Goal: Find specific page/section: Find specific page/section

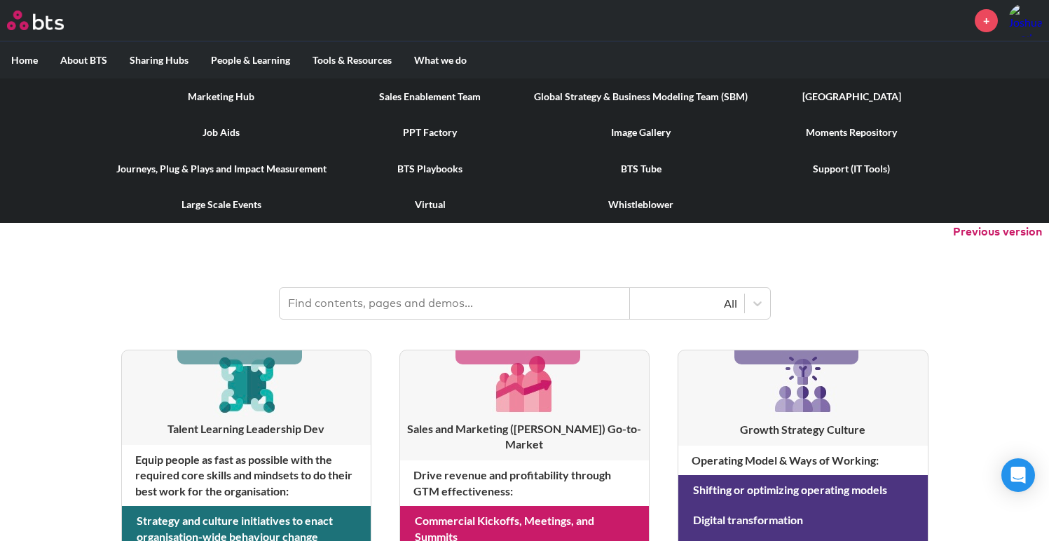
click at [236, 97] on link "Marketing Hub" at bounding box center [221, 97] width 233 height 36
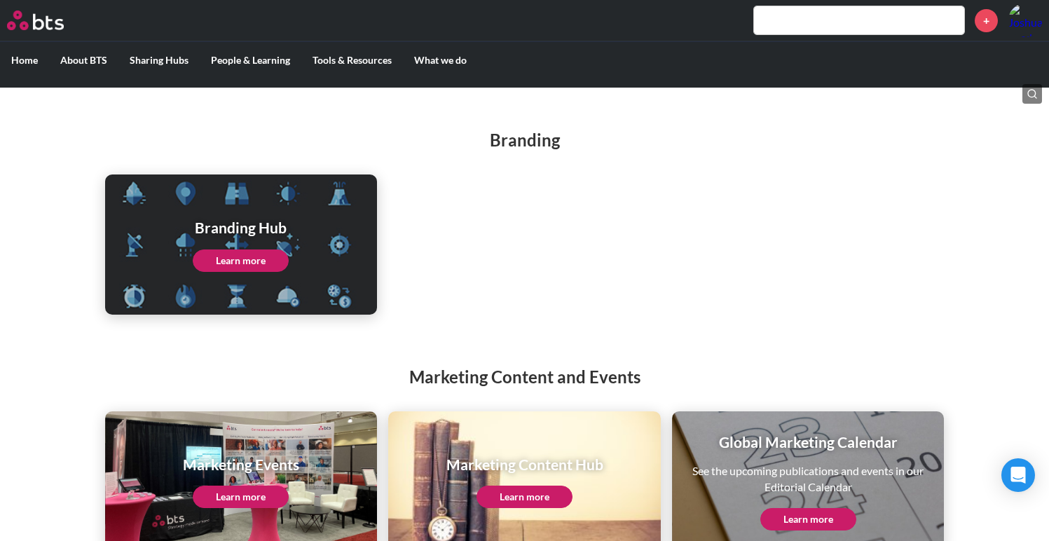
scroll to position [154, 0]
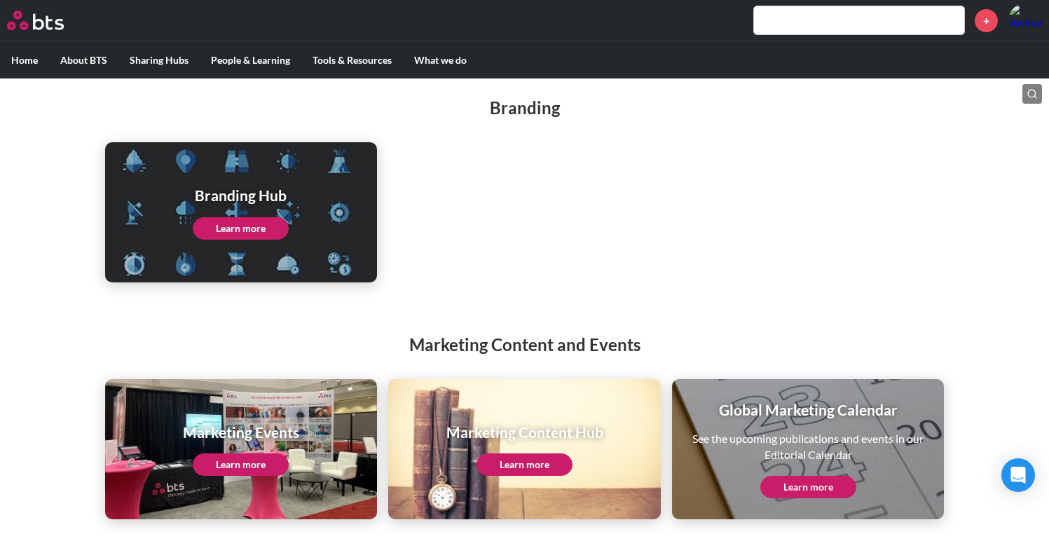
click at [525, 463] on link "Learn more" at bounding box center [525, 465] width 96 height 22
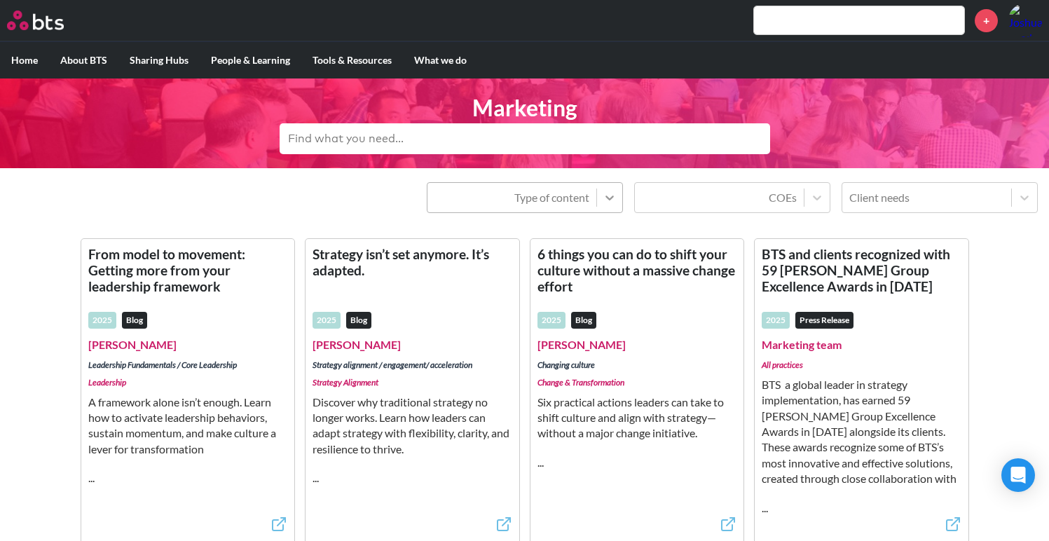
click at [615, 196] on icon at bounding box center [610, 198] width 14 height 14
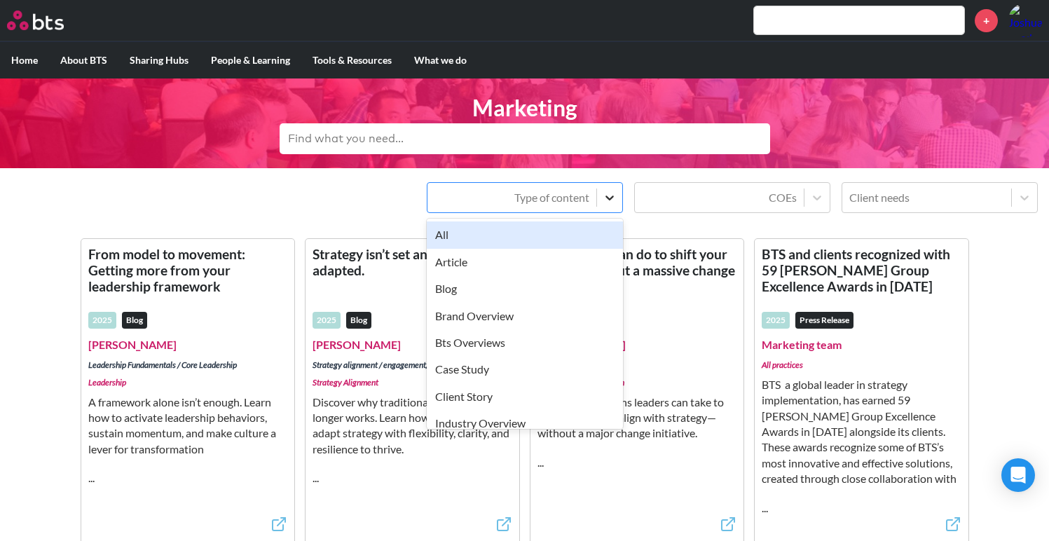
click at [615, 196] on icon at bounding box center [610, 198] width 14 height 14
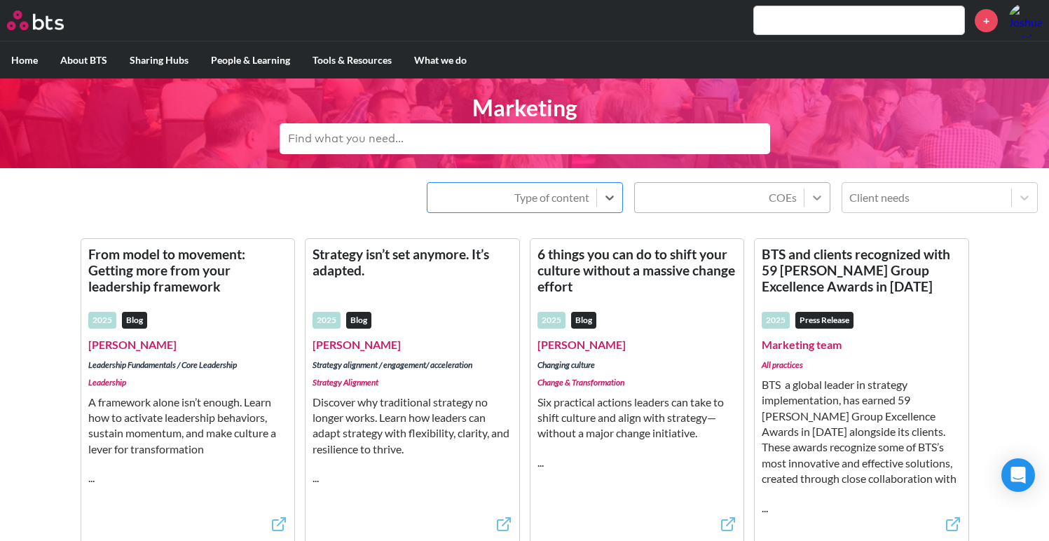
click at [818, 196] on icon at bounding box center [817, 198] width 14 height 14
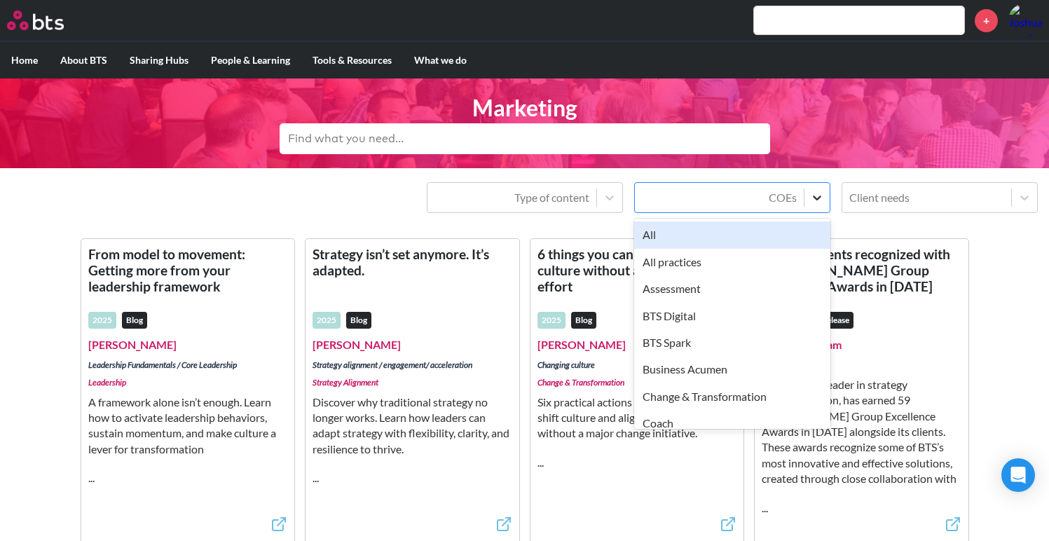
click at [818, 196] on icon at bounding box center [817, 198] width 14 height 14
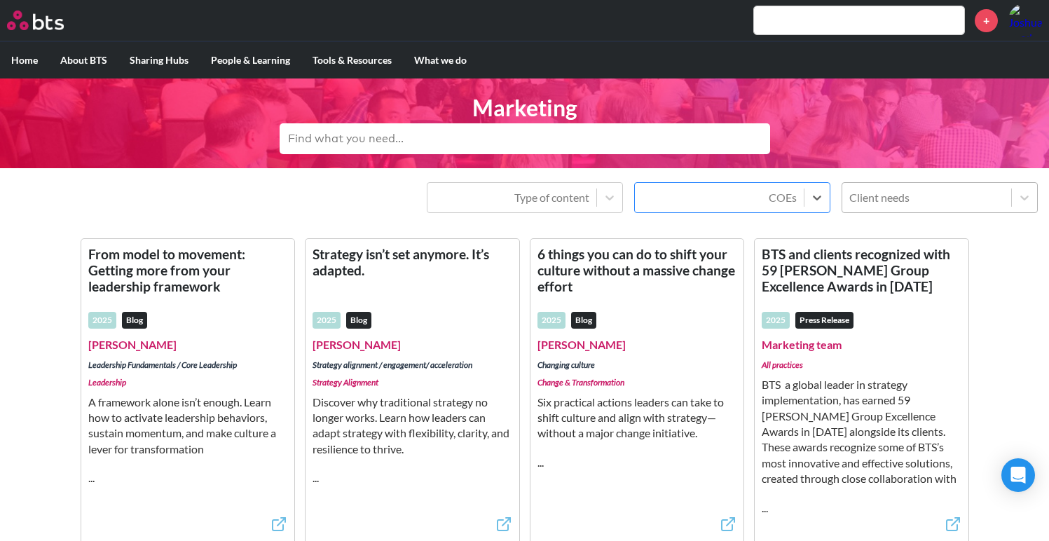
click at [913, 205] on div at bounding box center [927, 198] width 155 height 18
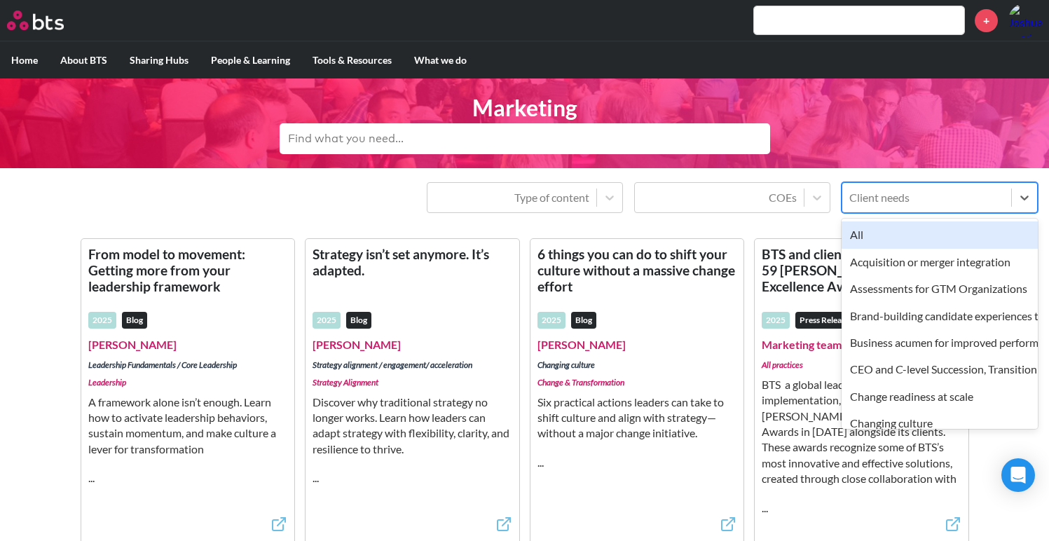
click at [913, 205] on div at bounding box center [927, 198] width 155 height 18
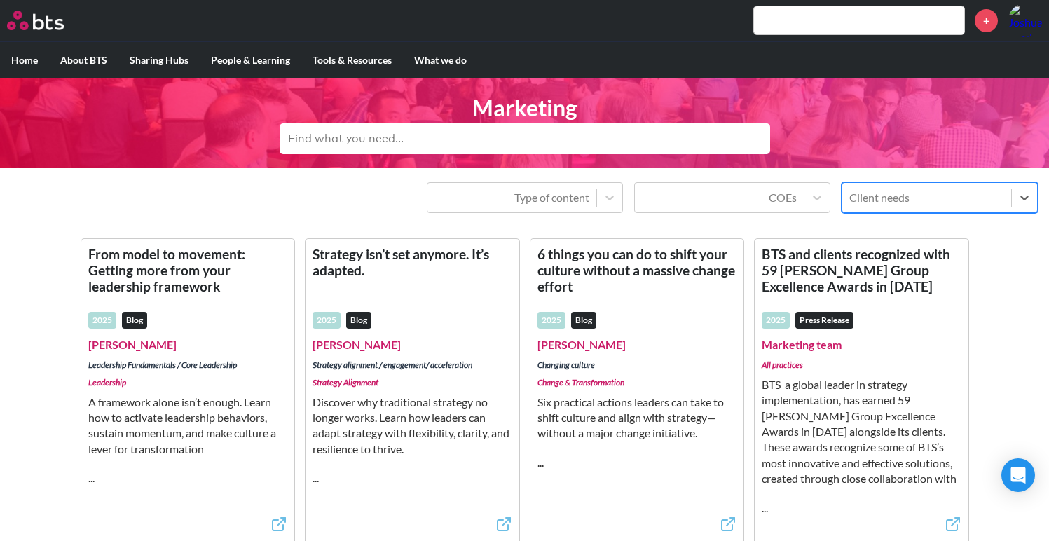
click at [518, 143] on input "text" at bounding box center [525, 138] width 491 height 31
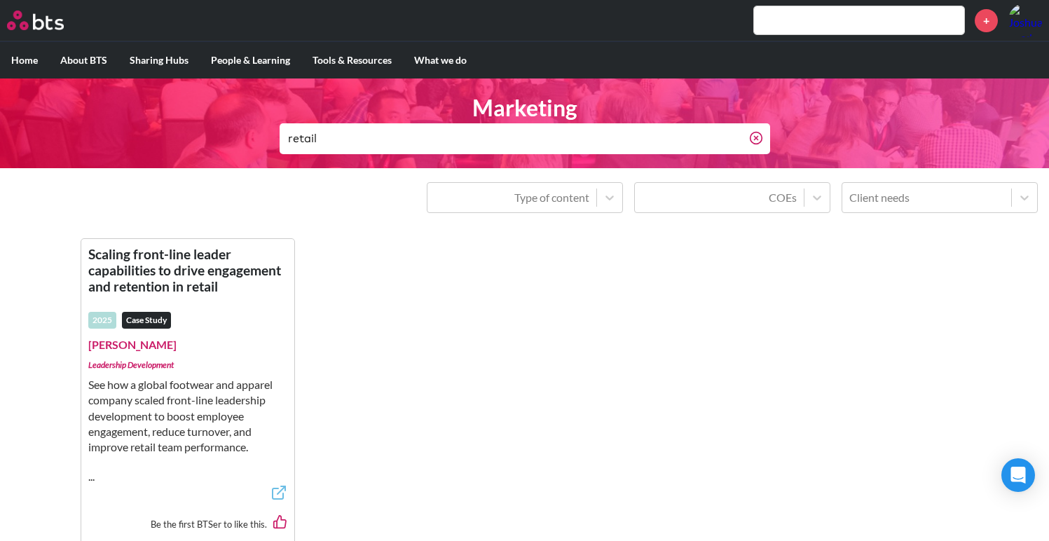
click at [377, 142] on input "retail" at bounding box center [515, 138] width 470 height 31
type input "nike"
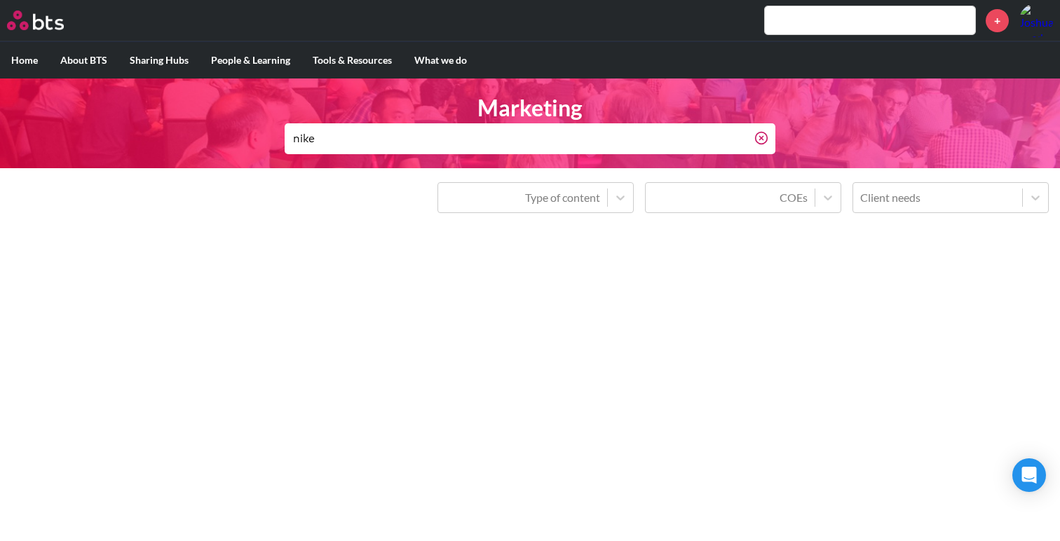
click at [935, 20] on input "text" at bounding box center [870, 20] width 210 height 28
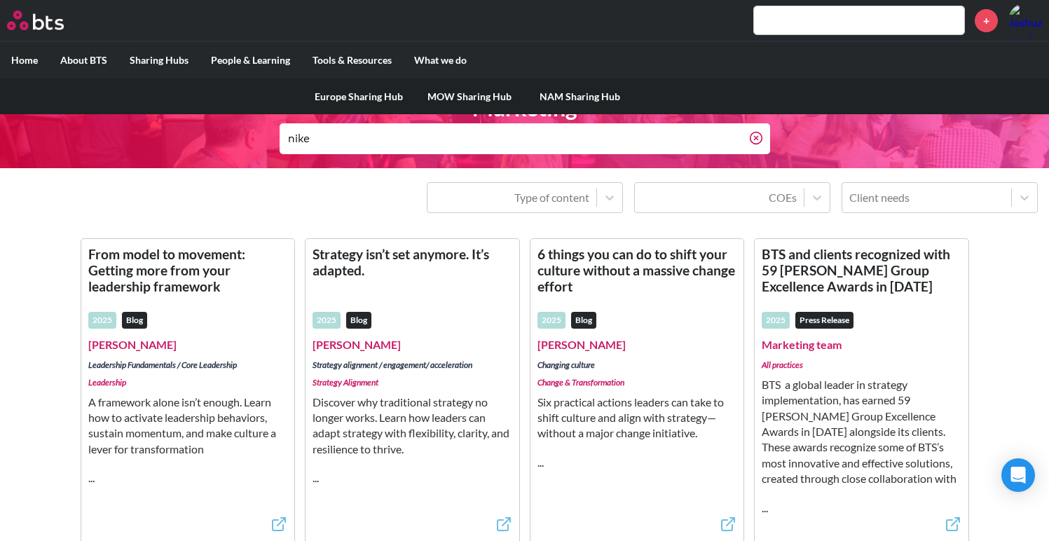
click at [161, 107] on div "Europe Sharing Hub MOW Sharing Hub NAM Sharing Hub" at bounding box center [524, 97] width 1049 height 36
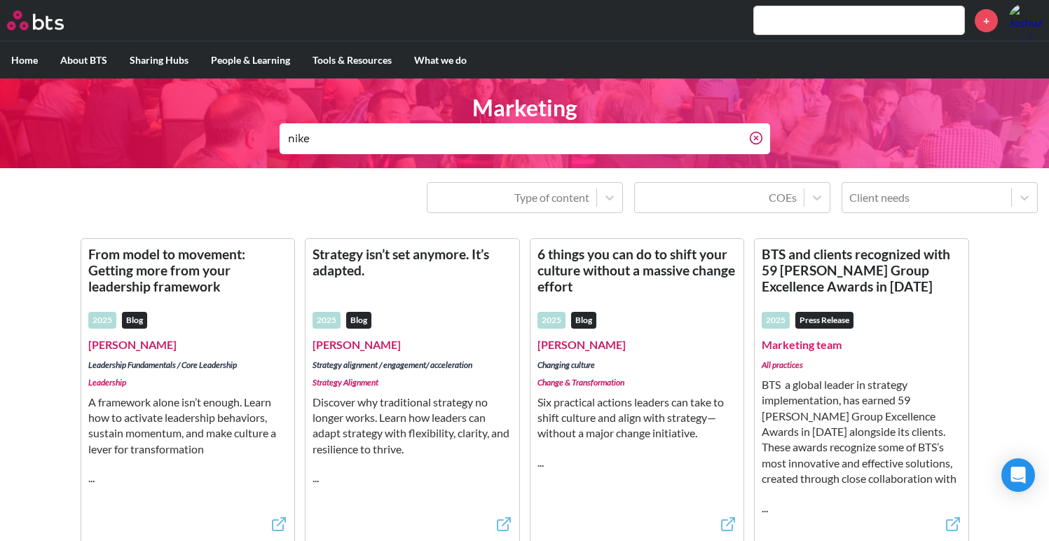
click at [54, 187] on div "Type of content COEs Client needs" at bounding box center [524, 197] width 1027 height 31
click at [810, 23] on input "text" at bounding box center [859, 20] width 210 height 28
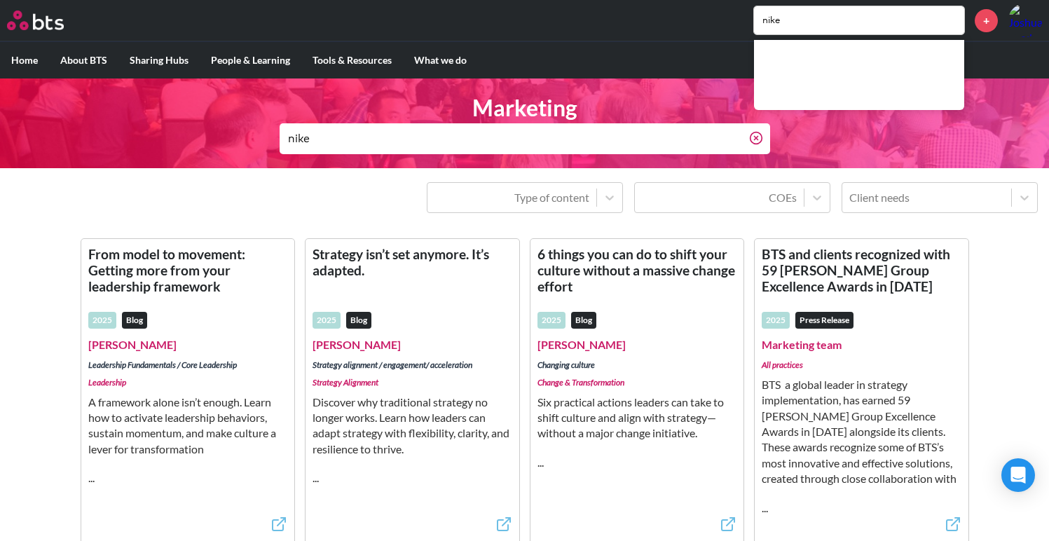
type input "nike"
